Goal: Information Seeking & Learning: Learn about a topic

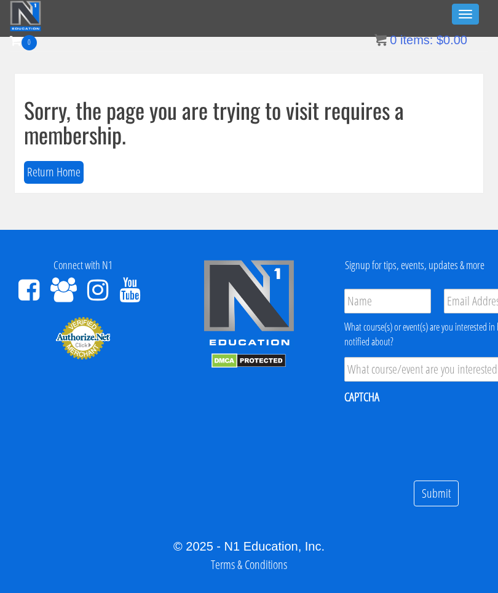
click at [458, 24] on button "Toggle navigation" at bounding box center [465, 14] width 27 height 21
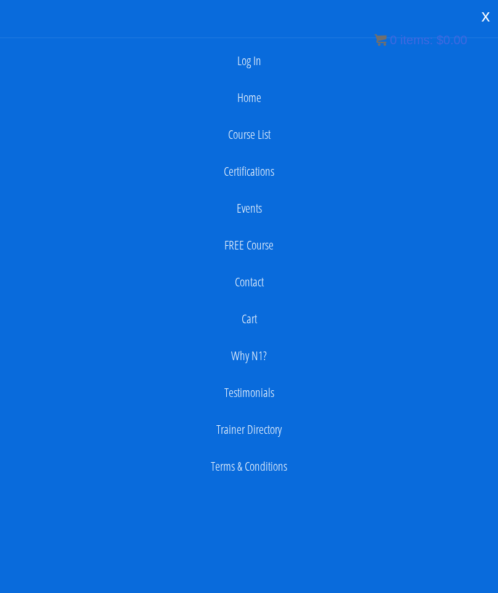
click at [259, 42] on li "Log In" at bounding box center [249, 60] width 498 height 37
click at [237, 72] on link "Log In" at bounding box center [248, 61] width 485 height 25
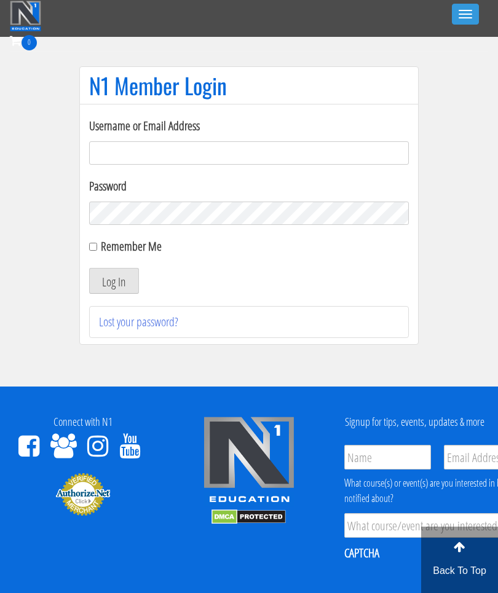
click at [363, 150] on input "Username or Email Address" at bounding box center [248, 152] width 319 height 23
type input "[PERSON_NAME][EMAIL_ADDRESS][DOMAIN_NAME]"
click at [122, 292] on button "Log In" at bounding box center [114, 281] width 50 height 26
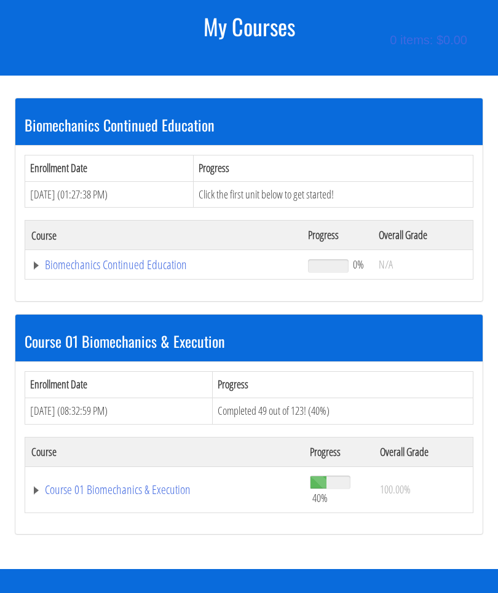
click at [157, 484] on link "Course 01 Biomechanics & Execution" at bounding box center [164, 490] width 266 height 12
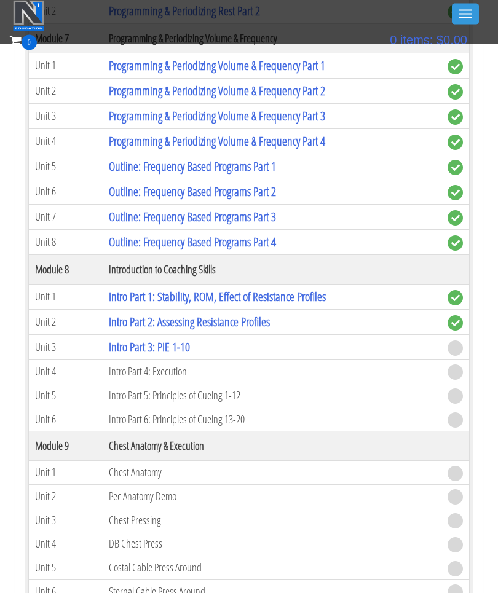
scroll to position [1737, 0]
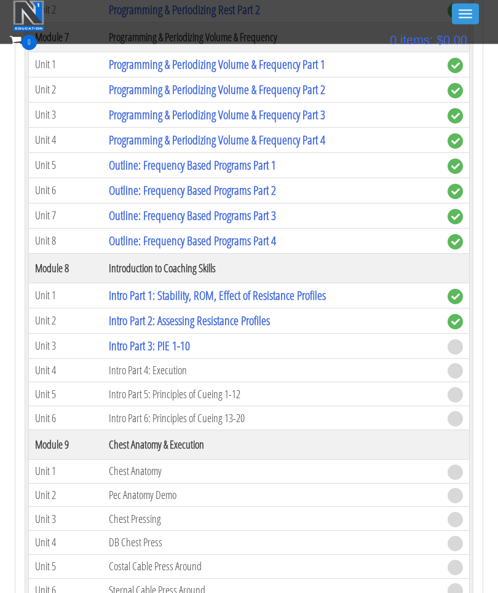
click at [174, 345] on link "Intro Part 3: PIE 1-10" at bounding box center [149, 346] width 81 height 17
